Goal: Check status: Check status

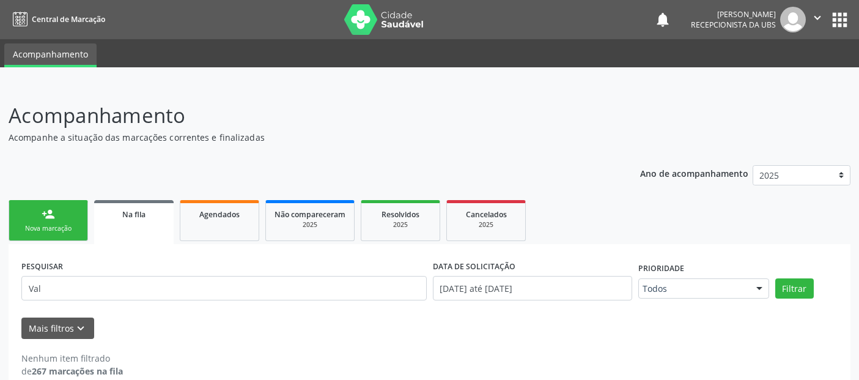
scroll to position [17, 0]
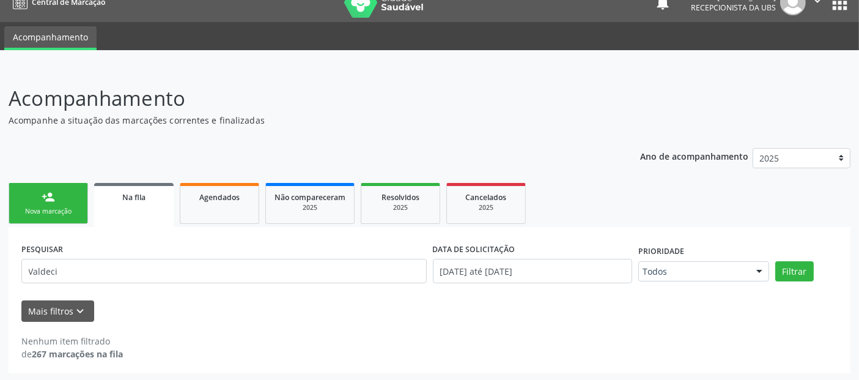
type input "Valdeci"
click at [775, 261] on button "Filtrar" at bounding box center [794, 271] width 39 height 21
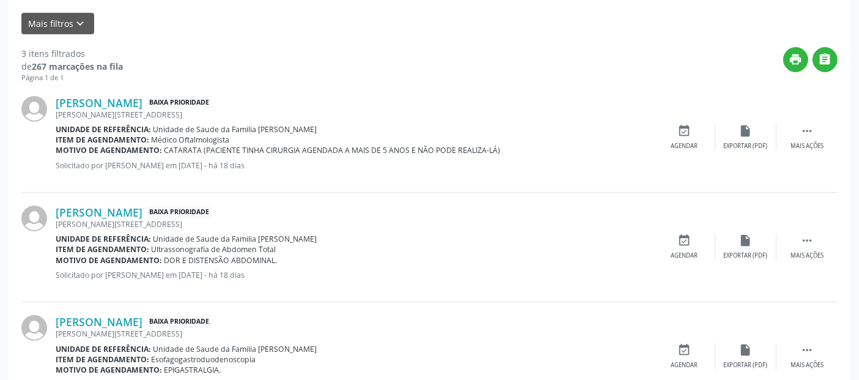
scroll to position [246, 0]
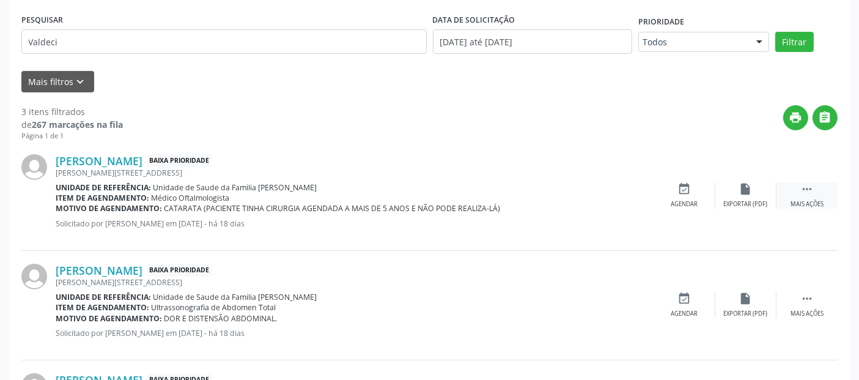
click at [799, 200] on div "Mais ações" at bounding box center [807, 204] width 33 height 9
click at [136, 159] on link "[PERSON_NAME]" at bounding box center [99, 160] width 87 height 13
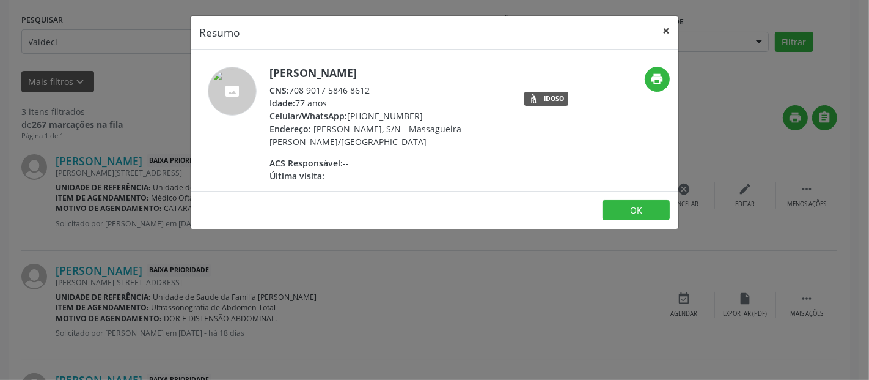
click at [668, 24] on button "×" at bounding box center [666, 31] width 24 height 30
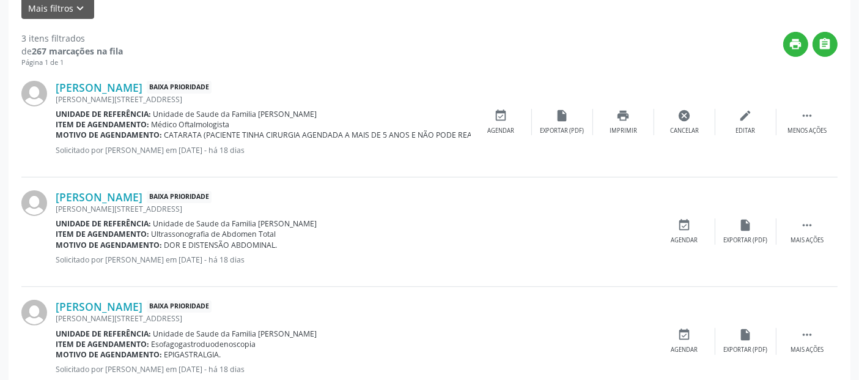
scroll to position [355, 0]
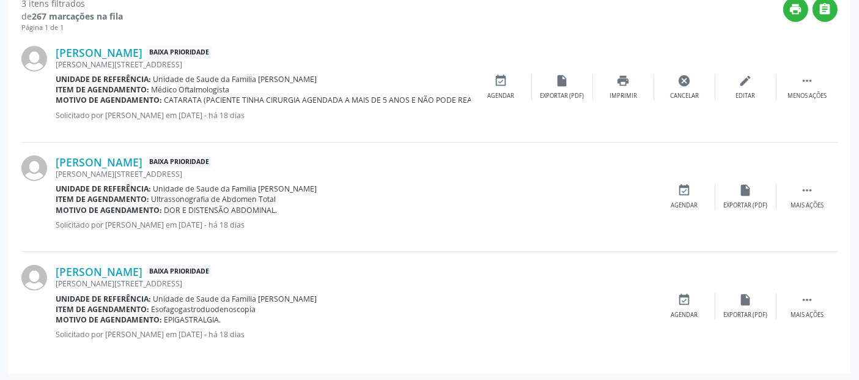
click at [300, 186] on span "Unidade de Saude da Familia [PERSON_NAME]" at bounding box center [235, 188] width 164 height 10
drag, startPoint x: 316, startPoint y: 190, endPoint x: 201, endPoint y: 188, distance: 115.6
click at [191, 188] on div "Unidade de referência: Unidade de Saude da Familia Massagueira" at bounding box center [355, 188] width 599 height 10
click at [350, 200] on div "Item de agendamento: Ultrassonografia de Abdomen Total" at bounding box center [355, 199] width 599 height 10
click at [575, 161] on div "[PERSON_NAME] Baixa Prioridade" at bounding box center [355, 161] width 599 height 13
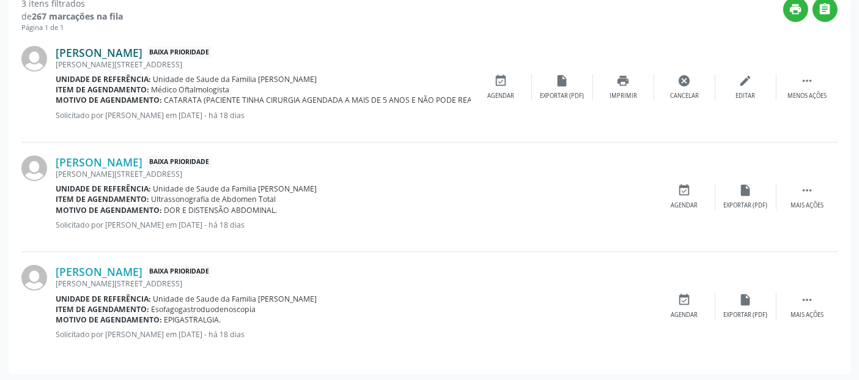
click at [142, 50] on link "[PERSON_NAME]" at bounding box center [99, 52] width 87 height 13
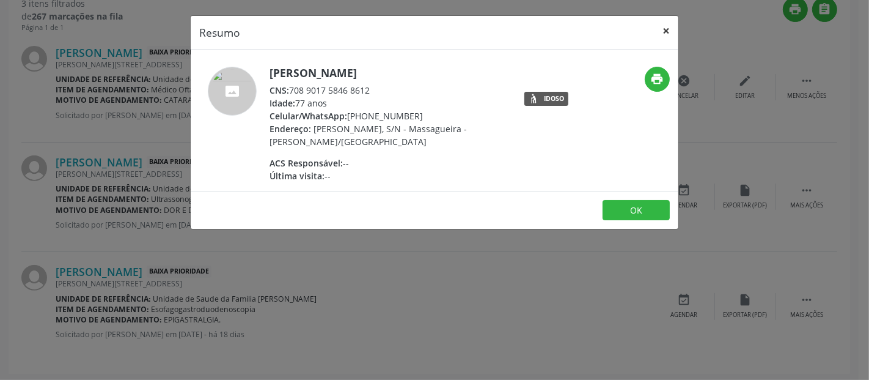
click at [666, 34] on button "×" at bounding box center [666, 31] width 24 height 30
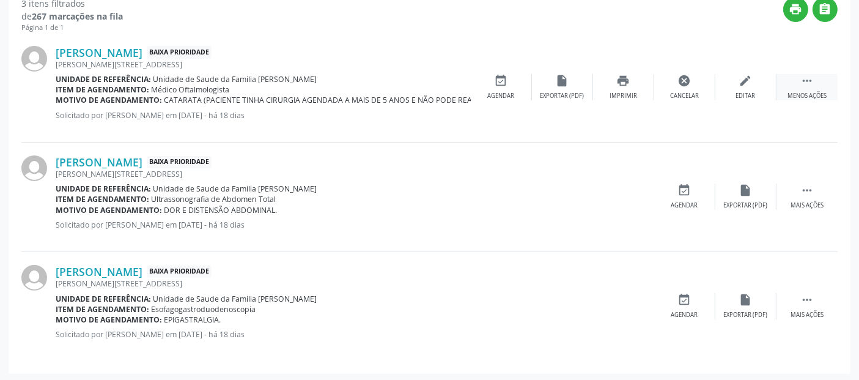
click at [816, 85] on div " Menos ações" at bounding box center [807, 87] width 61 height 26
click at [816, 85] on div " Mais ações" at bounding box center [807, 87] width 61 height 26
click at [568, 82] on icon "insert_drive_file" at bounding box center [562, 80] width 13 height 13
